Goal: Communication & Community: Answer question/provide support

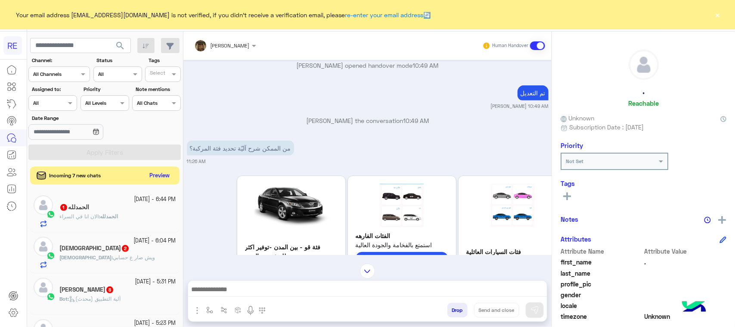
click at [163, 182] on div "Incoming 7 new chats Preview" at bounding box center [105, 175] width 150 height 18
click at [162, 172] on button "Preview" at bounding box center [159, 176] width 27 height 12
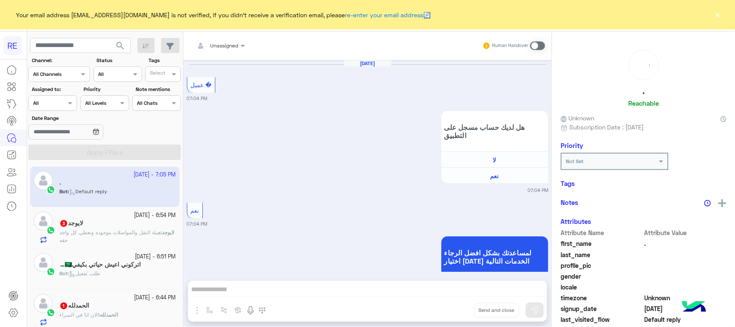
scroll to position [1028, 0]
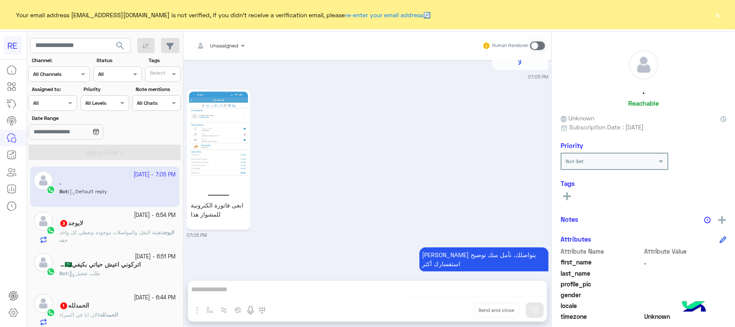
click at [126, 228] on div "لايوجد 3" at bounding box center [117, 223] width 117 height 9
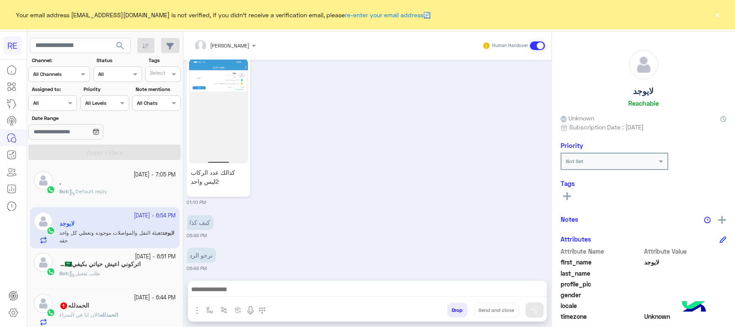
scroll to position [985, 0]
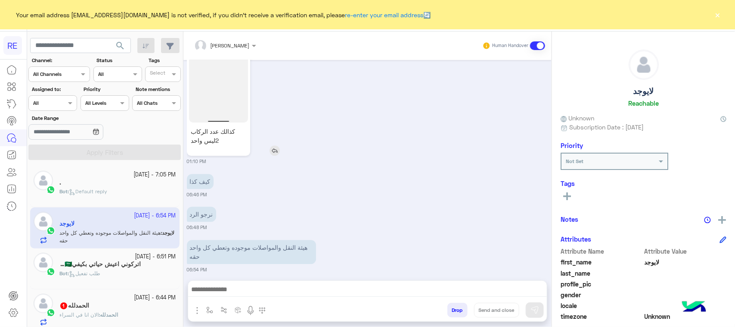
click at [209, 87] on img at bounding box center [218, 70] width 59 height 105
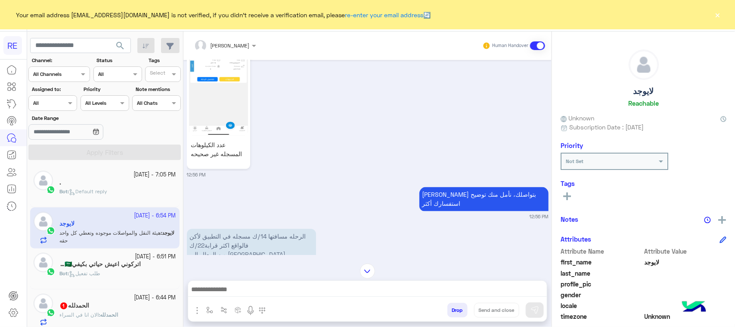
scroll to position [716, 0]
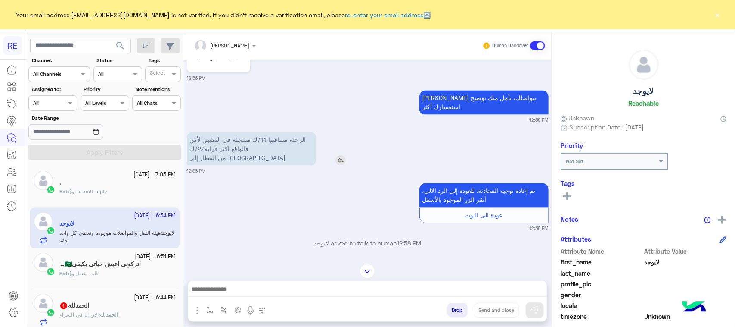
click at [286, 132] on p "الرحله مسافتها 14/ك مسجله في التطبيق لأكن فالواقع اكثر قرابة22/ك من المطار إلى …" at bounding box center [251, 148] width 129 height 33
click at [263, 181] on div "تم إعادة توجيه المحادثة. للعودة إلي الرد الالي، أنقر الزر الموجود بالأسفل عودة …" at bounding box center [368, 206] width 362 height 51
click at [241, 147] on p "الرحله مسافتها 14/ك مسجله في التطبيق لأكن فالواقع اكثر قرابة22/ك من المطار إلى …" at bounding box center [251, 148] width 129 height 33
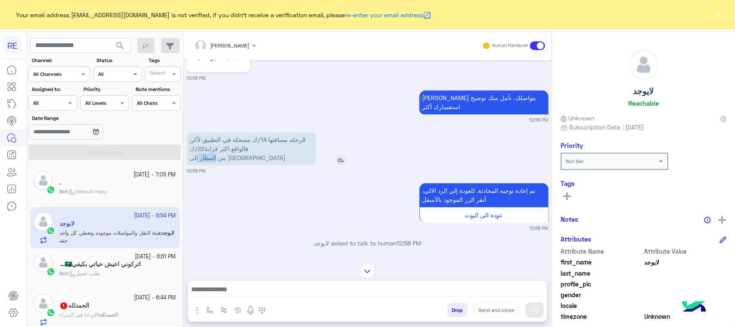
click at [241, 147] on p "الرحله مسافتها 14/ك مسجله في التطبيق لأكن فالواقع اكثر قرابة22/ك من المطار إلى …" at bounding box center [251, 148] width 129 height 33
click at [249, 201] on div "تم إعادة توجيه المحادثة. للعودة إلي الرد الالي، أنقر الزر الموجود بالأسفل عودة …" at bounding box center [368, 206] width 362 height 51
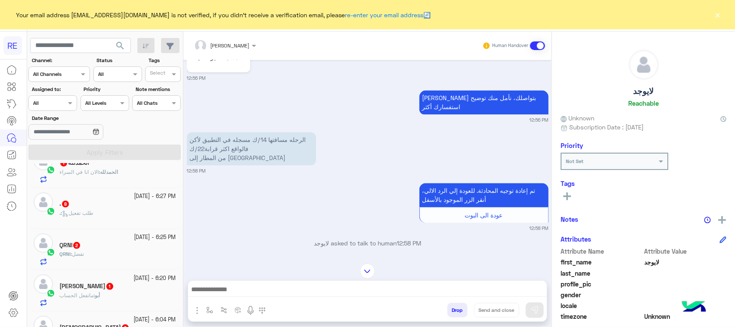
scroll to position [162, 0]
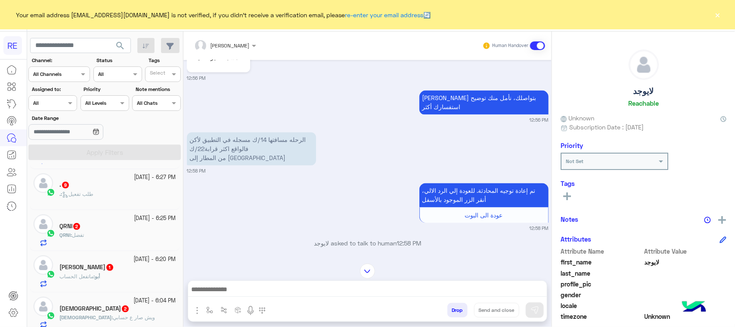
click at [131, 238] on div "QRNI : تفضل" at bounding box center [117, 238] width 117 height 15
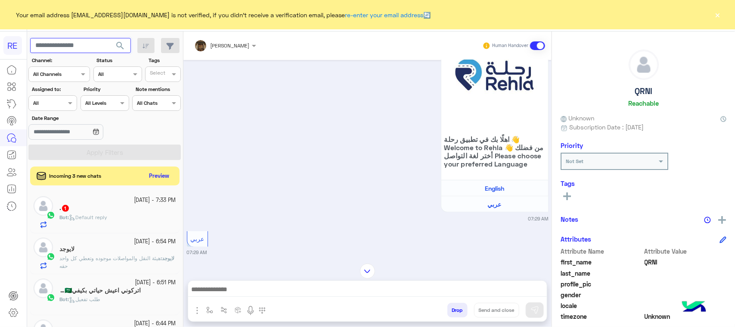
click at [51, 50] on input "text" at bounding box center [80, 46] width 101 height 16
paste input "*********"
type input "*********"
click at [130, 44] on div "********* search" at bounding box center [105, 46] width 150 height 16
click at [124, 43] on span "search" at bounding box center [120, 46] width 10 height 10
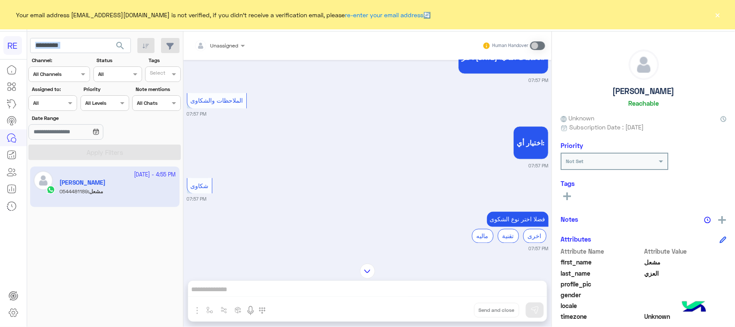
scroll to position [718, 0]
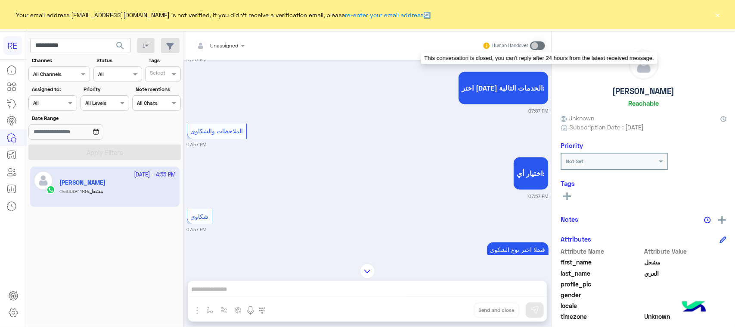
click at [541, 47] on span at bounding box center [537, 45] width 15 height 9
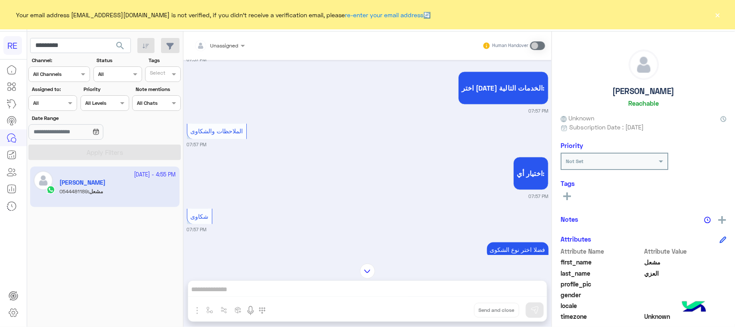
click at [451, 139] on div "الملاحظات والشكاوى 07:57 PM" at bounding box center [368, 135] width 362 height 27
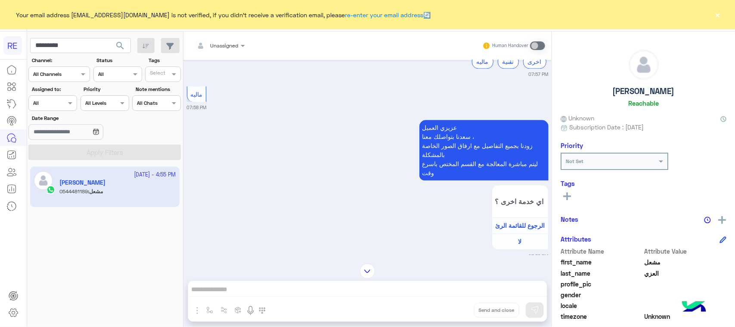
scroll to position [934, 0]
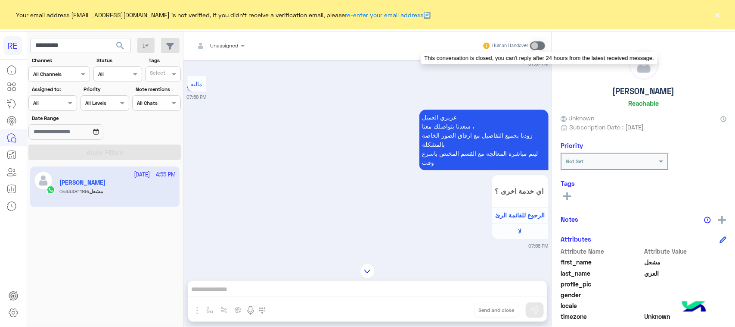
click at [533, 44] on span at bounding box center [537, 45] width 15 height 9
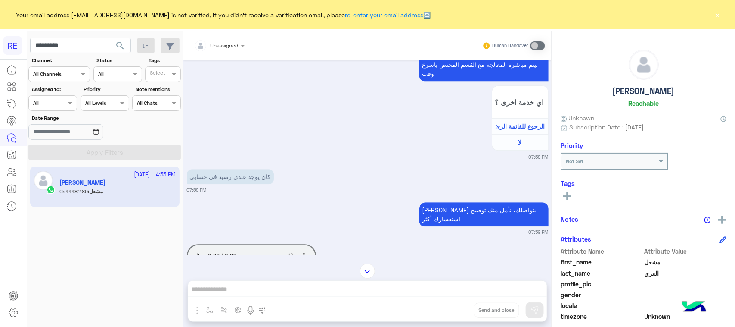
scroll to position [1041, 0]
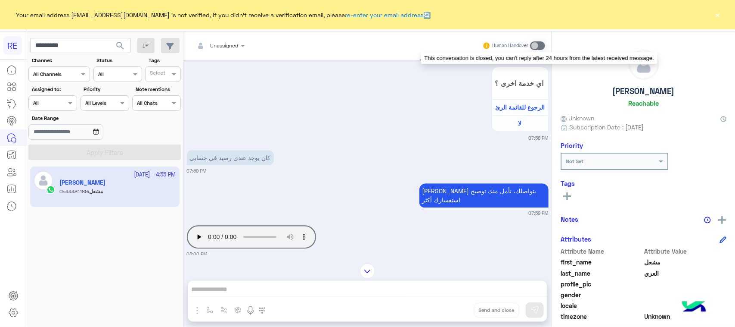
click at [537, 44] on span at bounding box center [537, 45] width 15 height 9
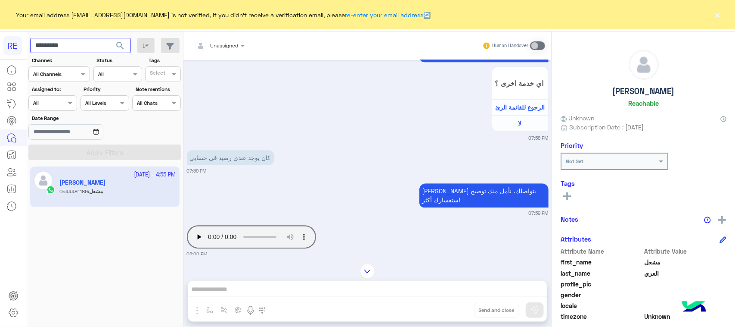
click at [82, 40] on input "*********" at bounding box center [80, 46] width 101 height 16
